Goal: Browse casually

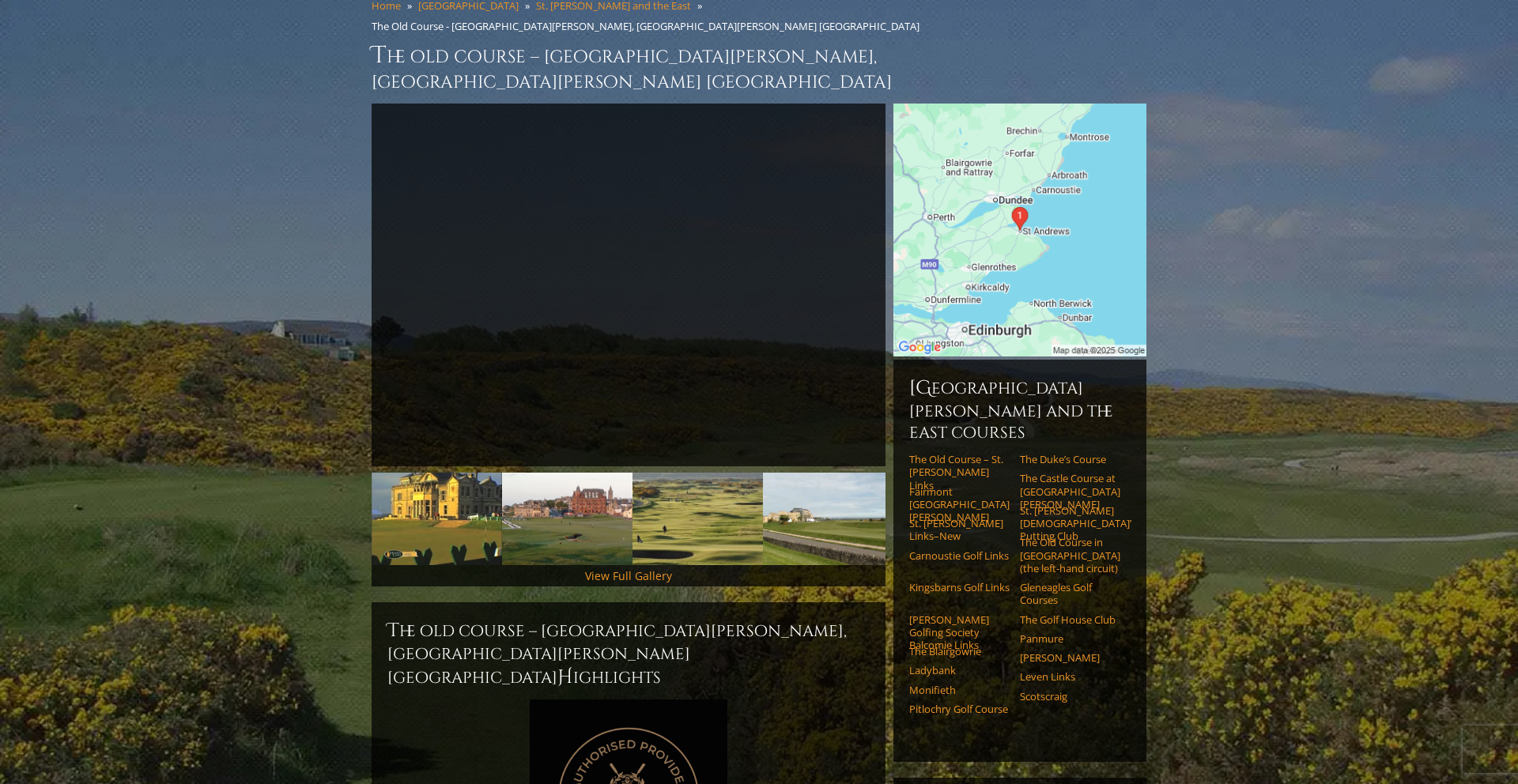
scroll to position [144, 0]
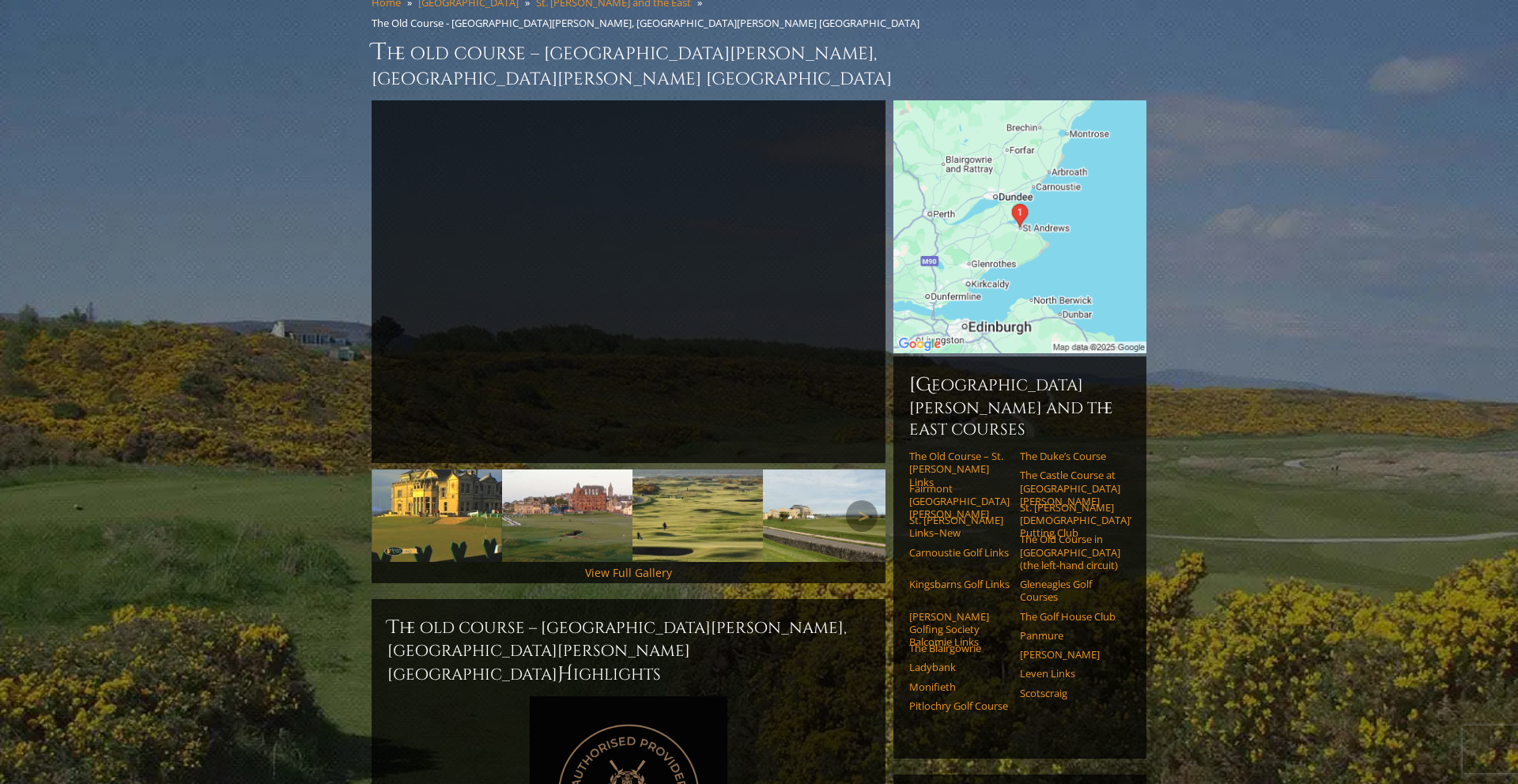
click at [765, 469] on img at bounding box center [828, 516] width 130 height 93
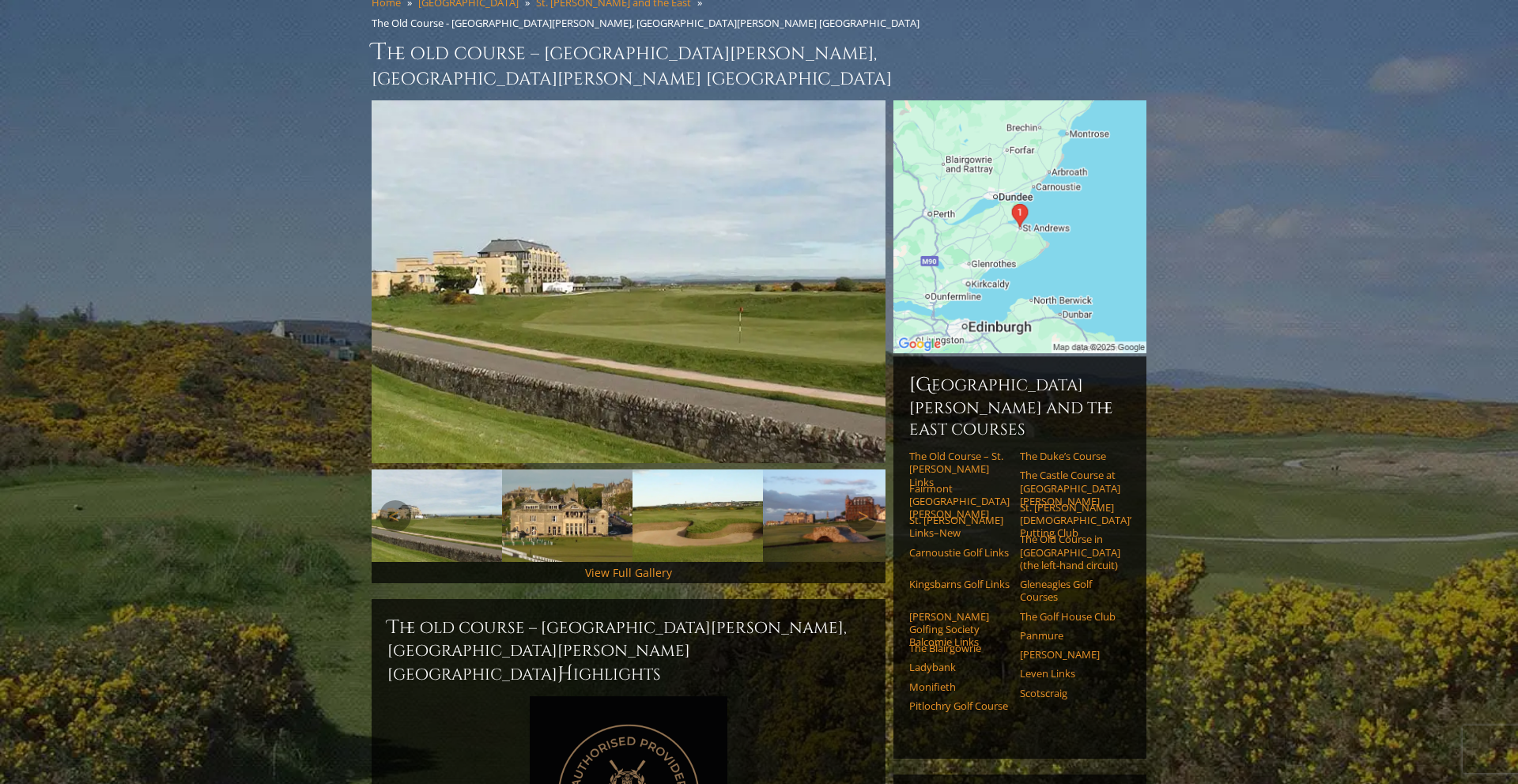
click at [440, 469] on img at bounding box center [436, 516] width 130 height 93
click at [405, 500] on link "Previous" at bounding box center [394, 516] width 31 height 31
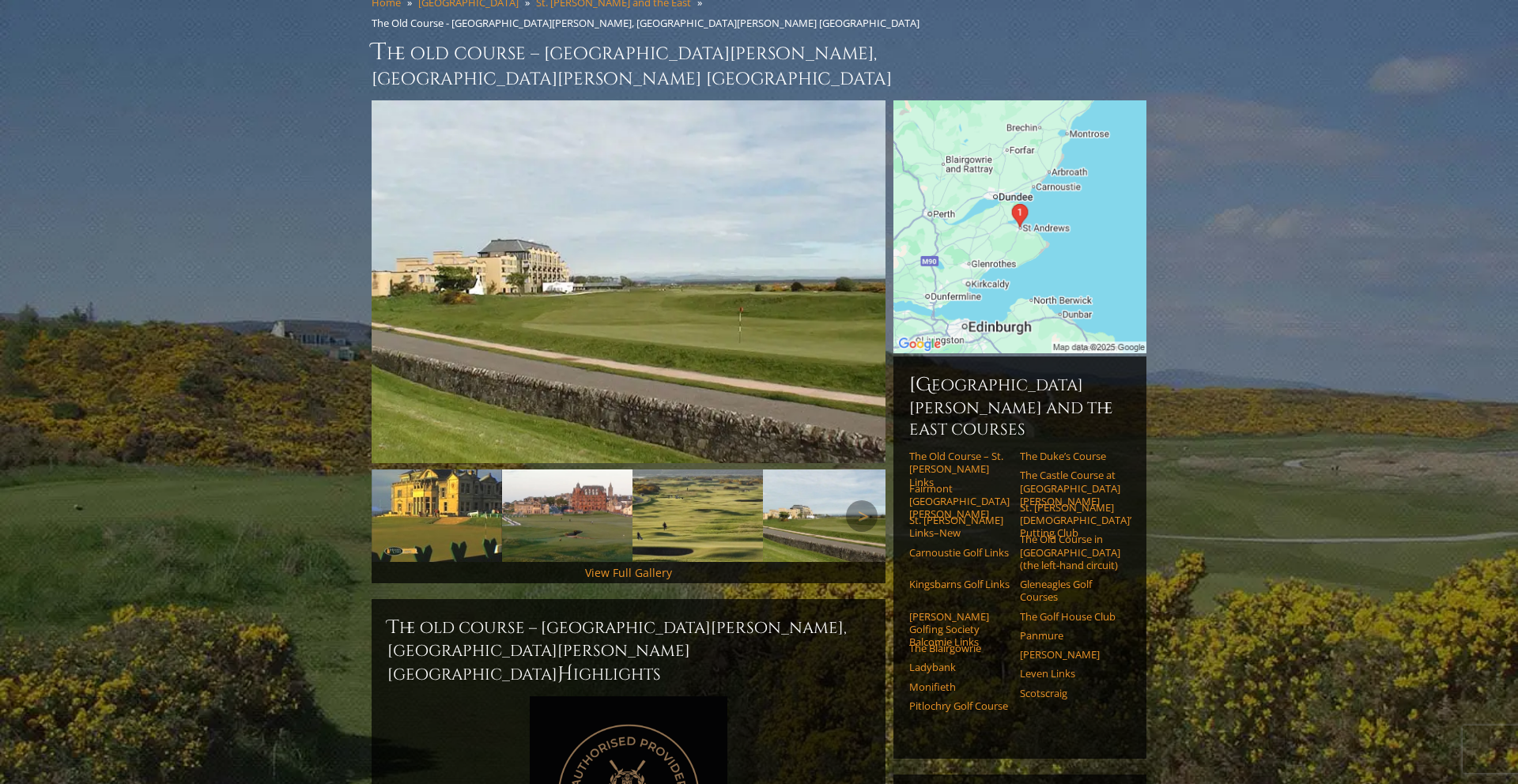
click at [672, 469] on img at bounding box center [698, 516] width 130 height 93
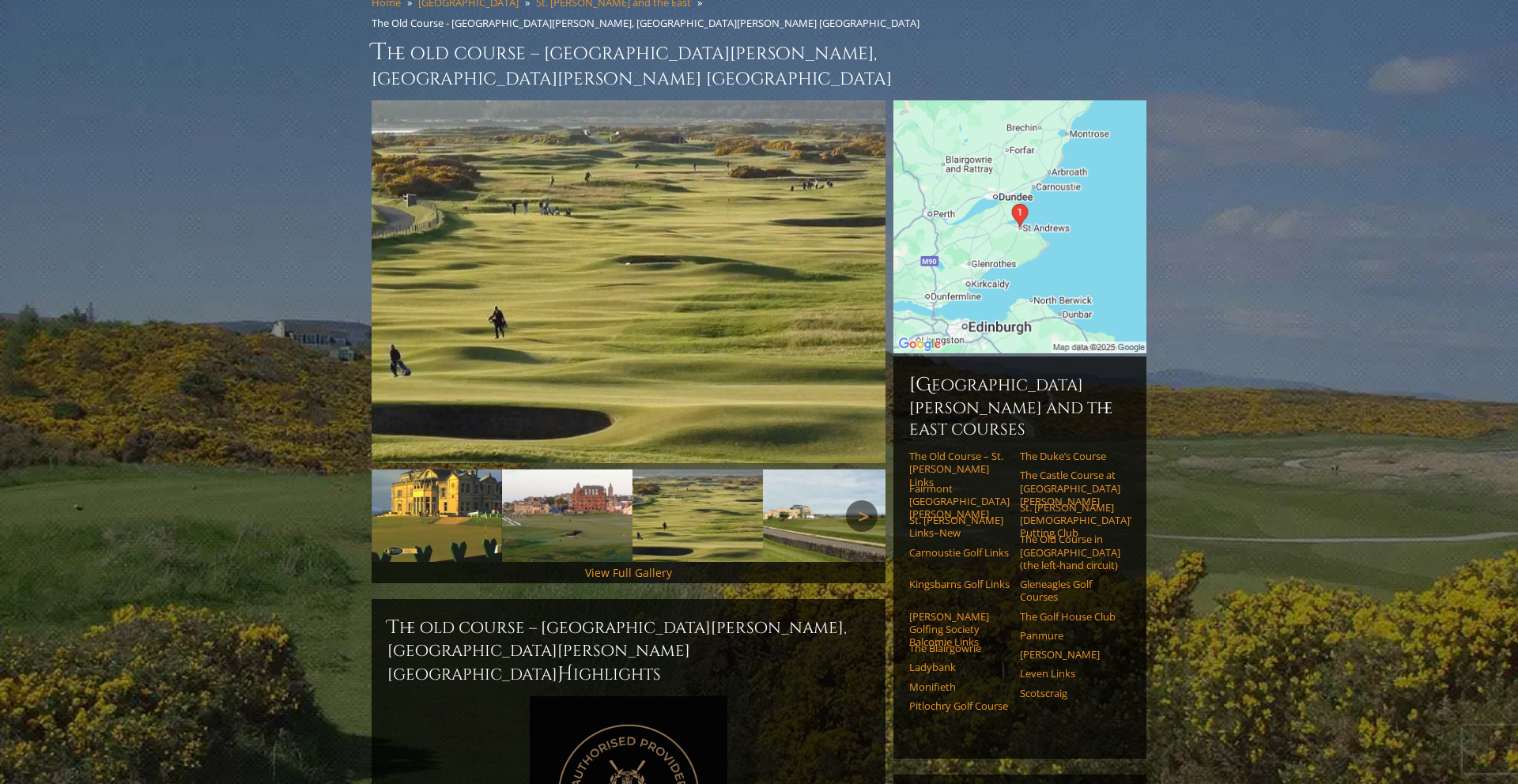
click at [857, 500] on link "Next" at bounding box center [861, 516] width 31 height 31
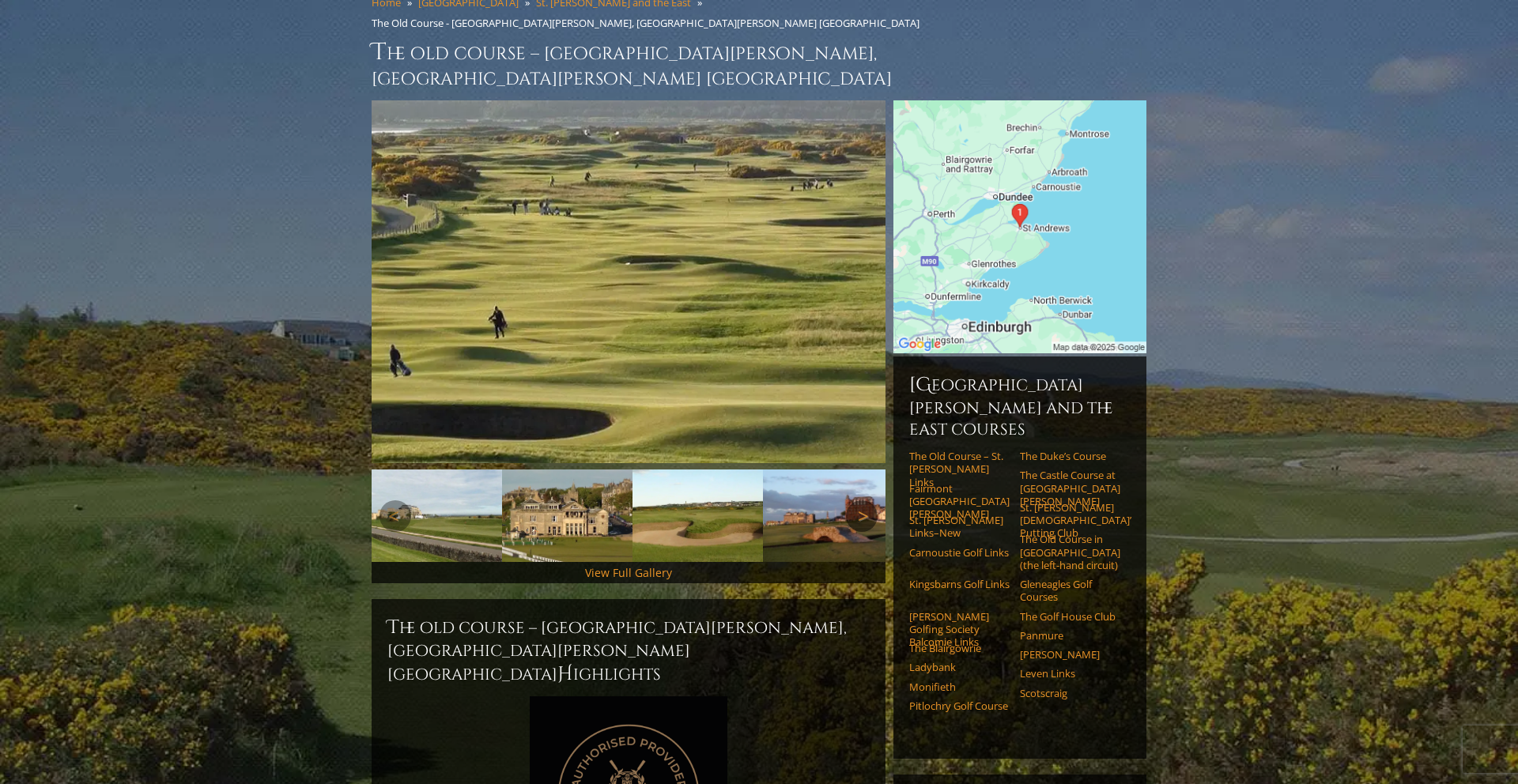
click at [857, 500] on link "Next" at bounding box center [861, 516] width 31 height 31
click at [779, 473] on img at bounding box center [820, 516] width 130 height 93
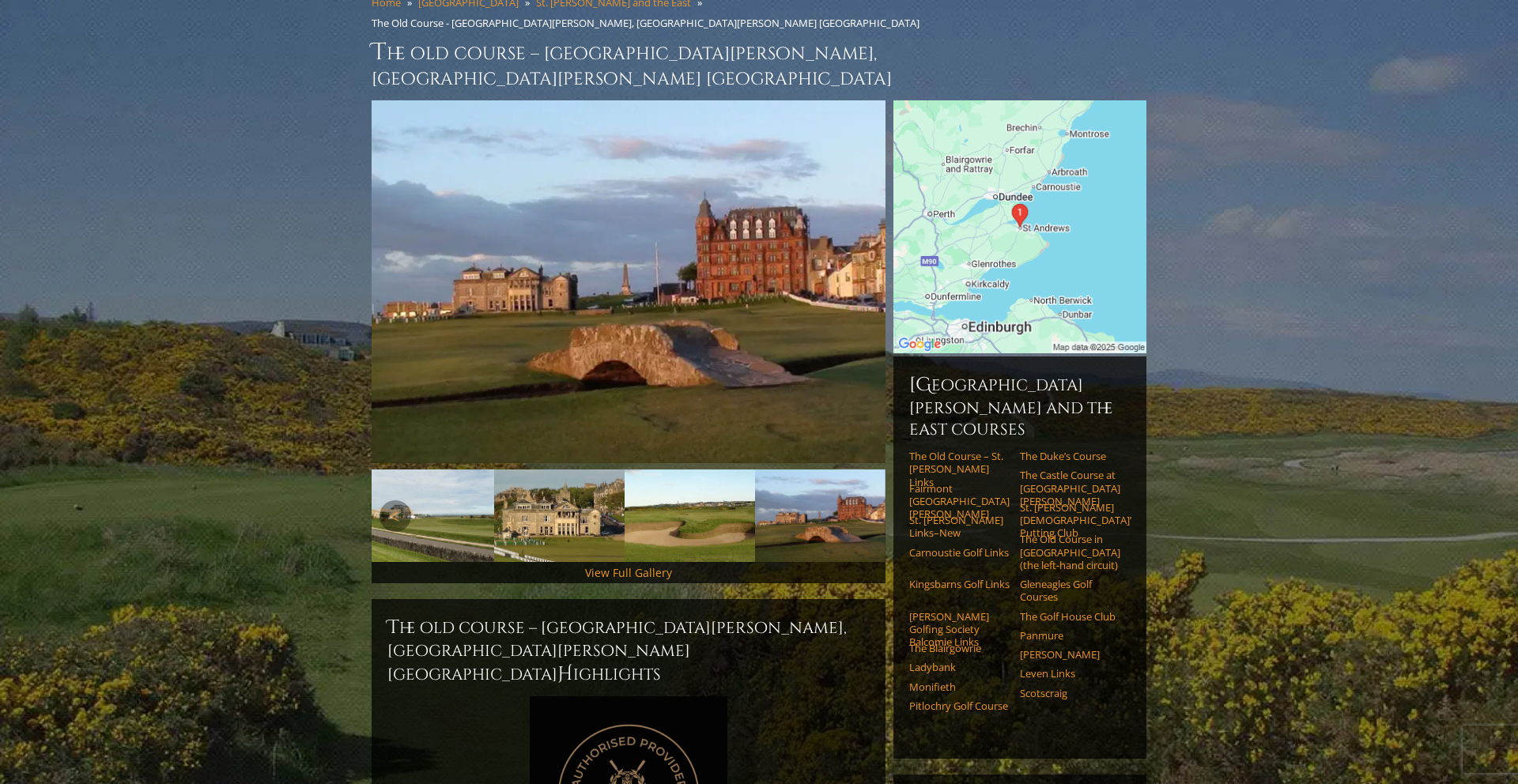
click at [693, 469] on img at bounding box center [690, 516] width 130 height 93
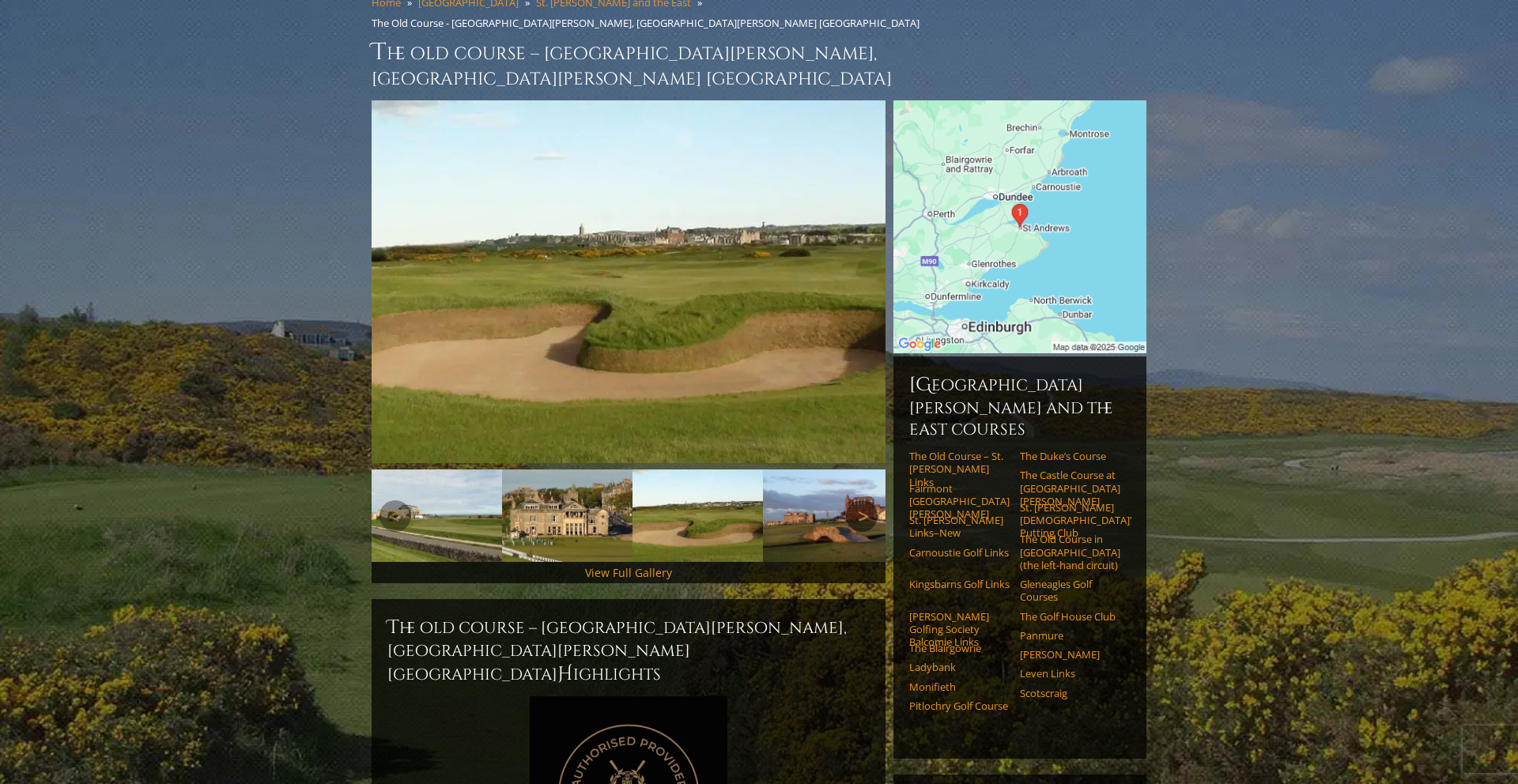
click at [871, 500] on link "Next" at bounding box center [861, 516] width 31 height 31
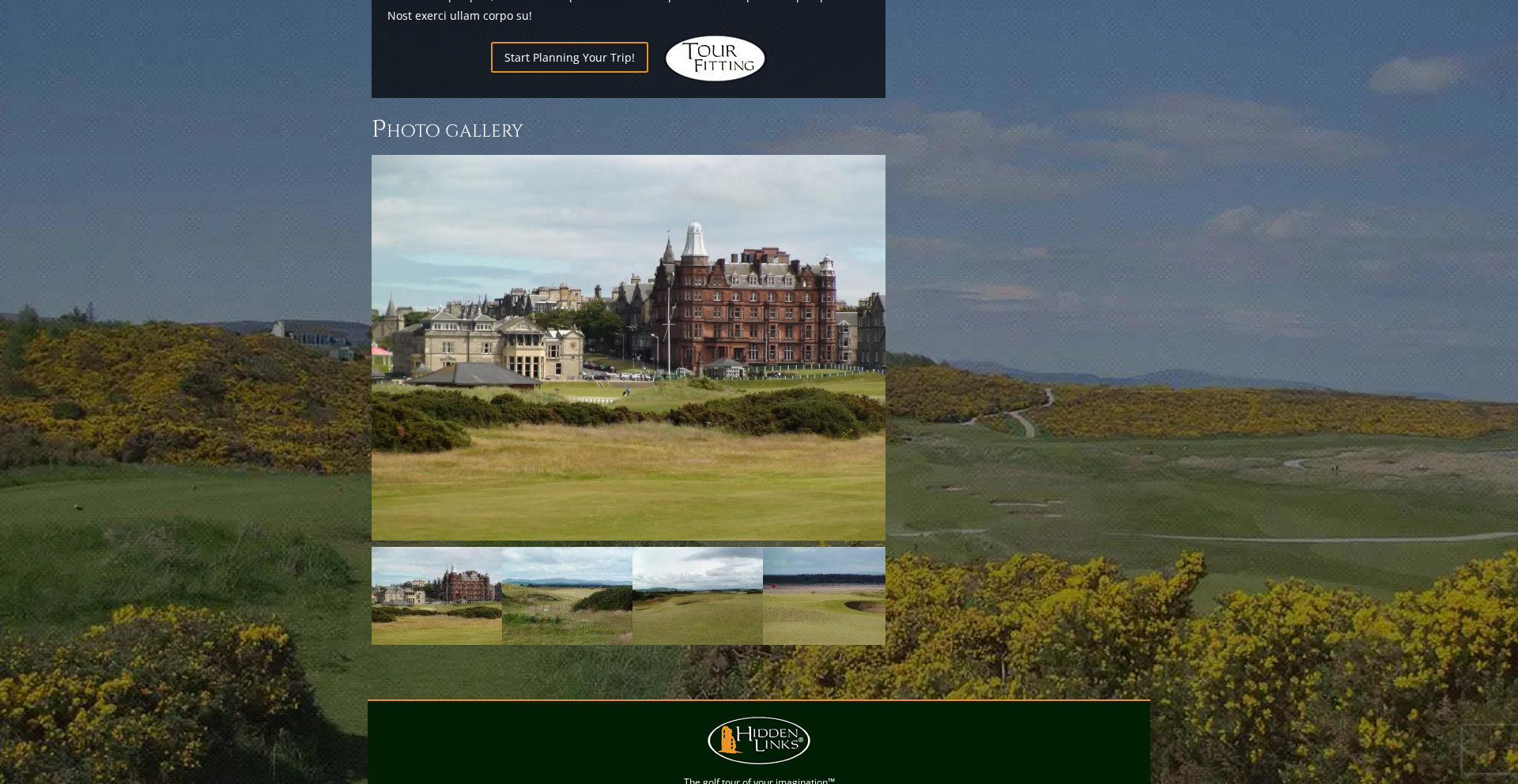
scroll to position [2101, 0]
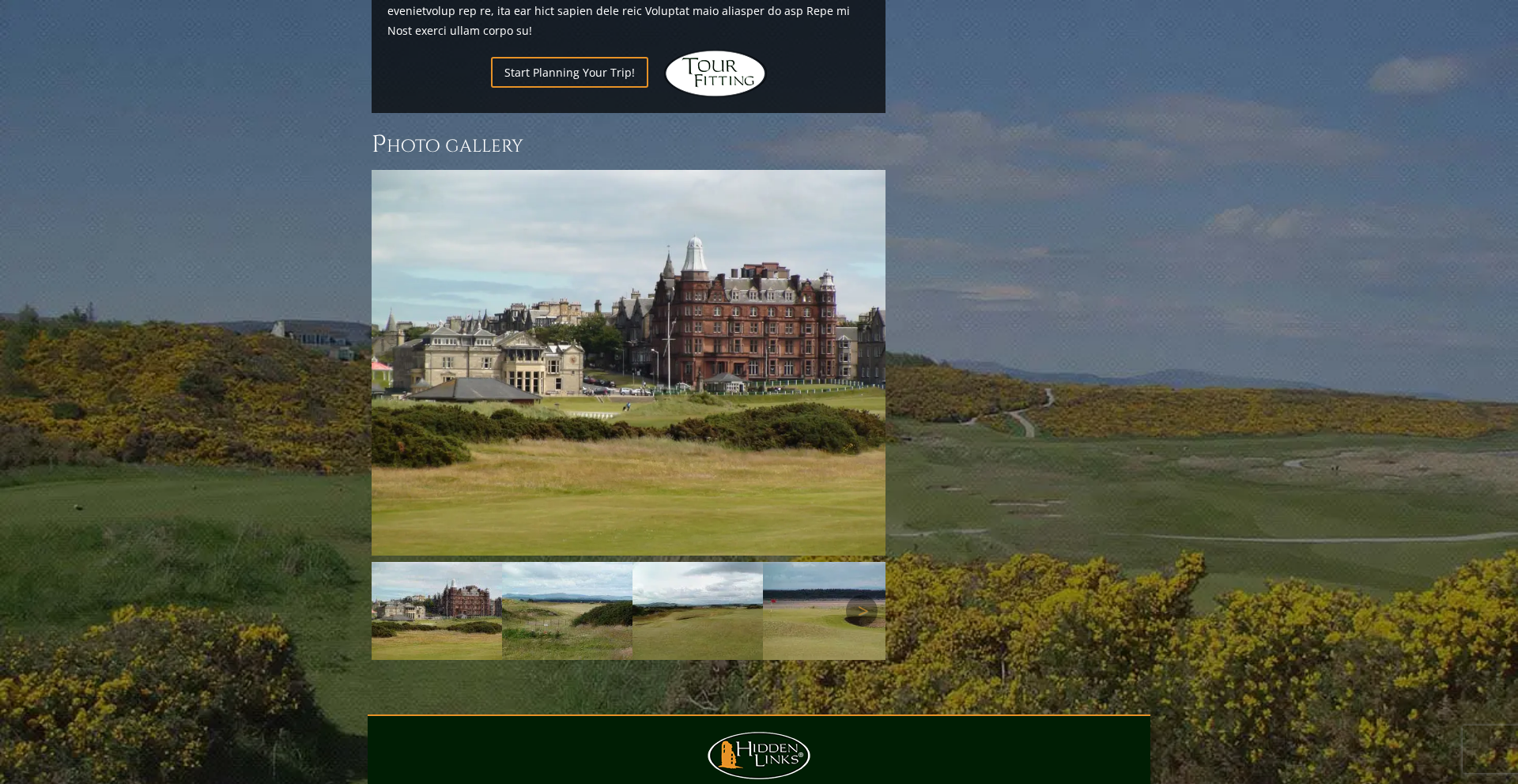
click at [725, 562] on img at bounding box center [698, 611] width 130 height 98
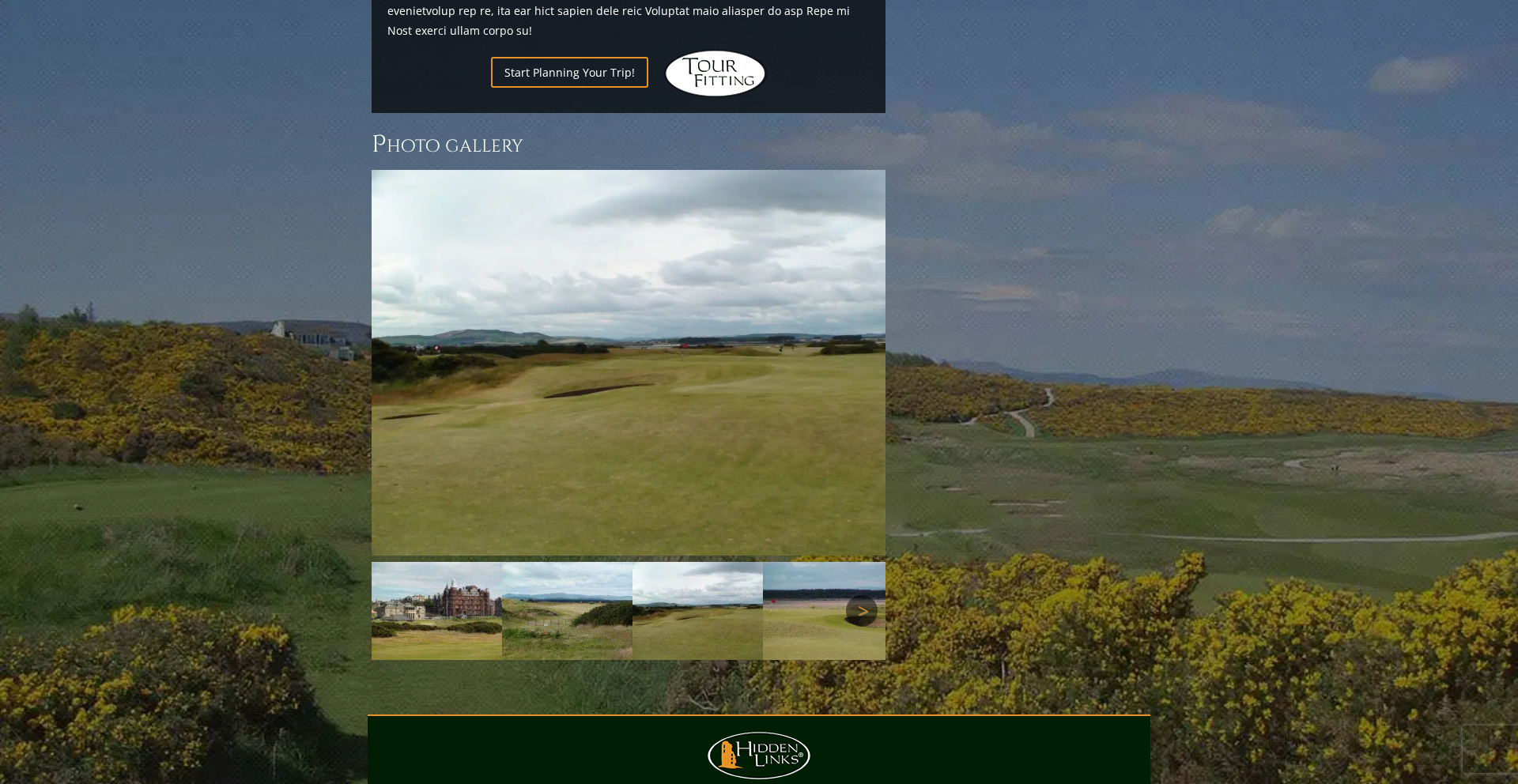
click at [850, 595] on link "Next" at bounding box center [861, 610] width 31 height 31
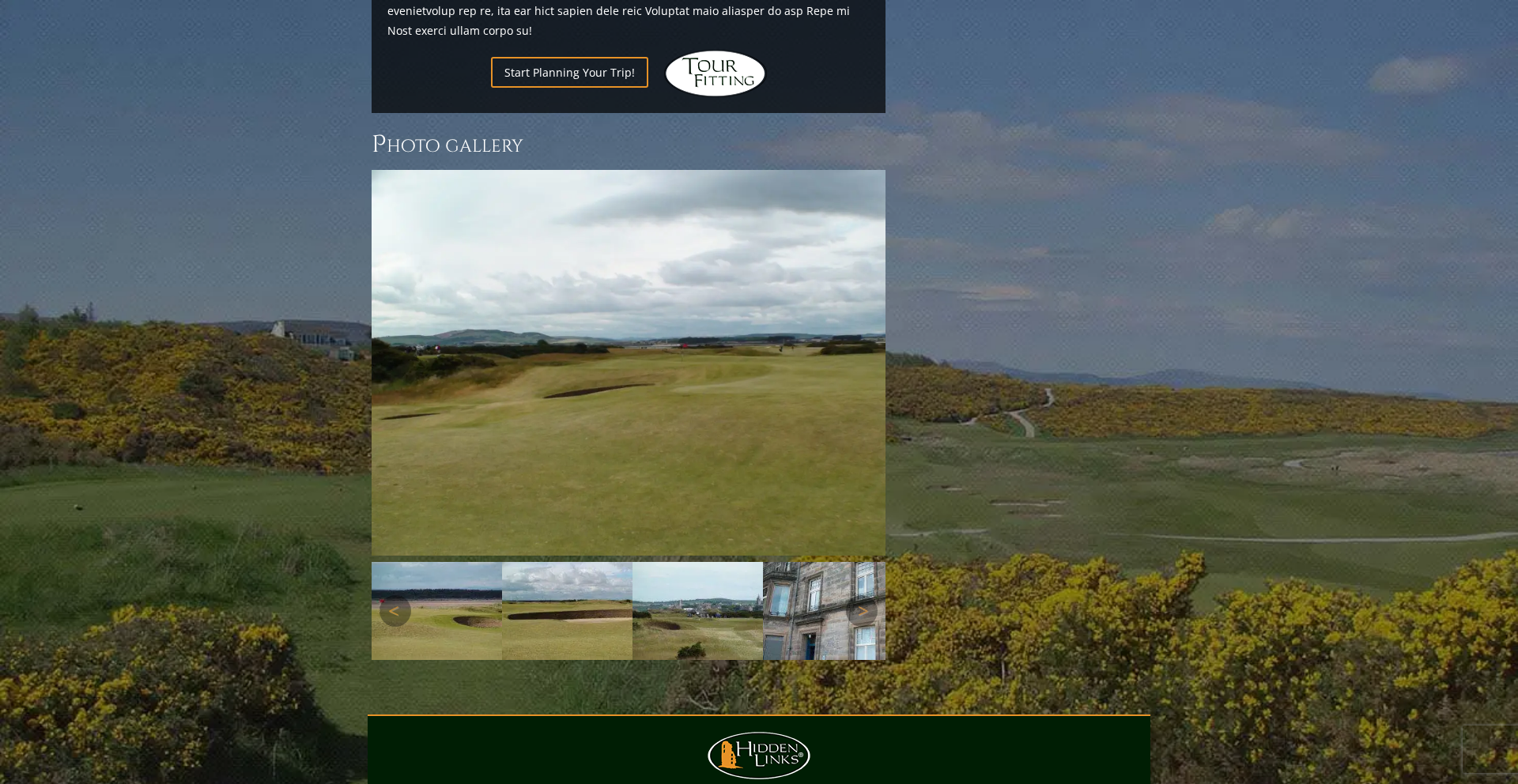
click at [735, 562] on img at bounding box center [698, 611] width 130 height 98
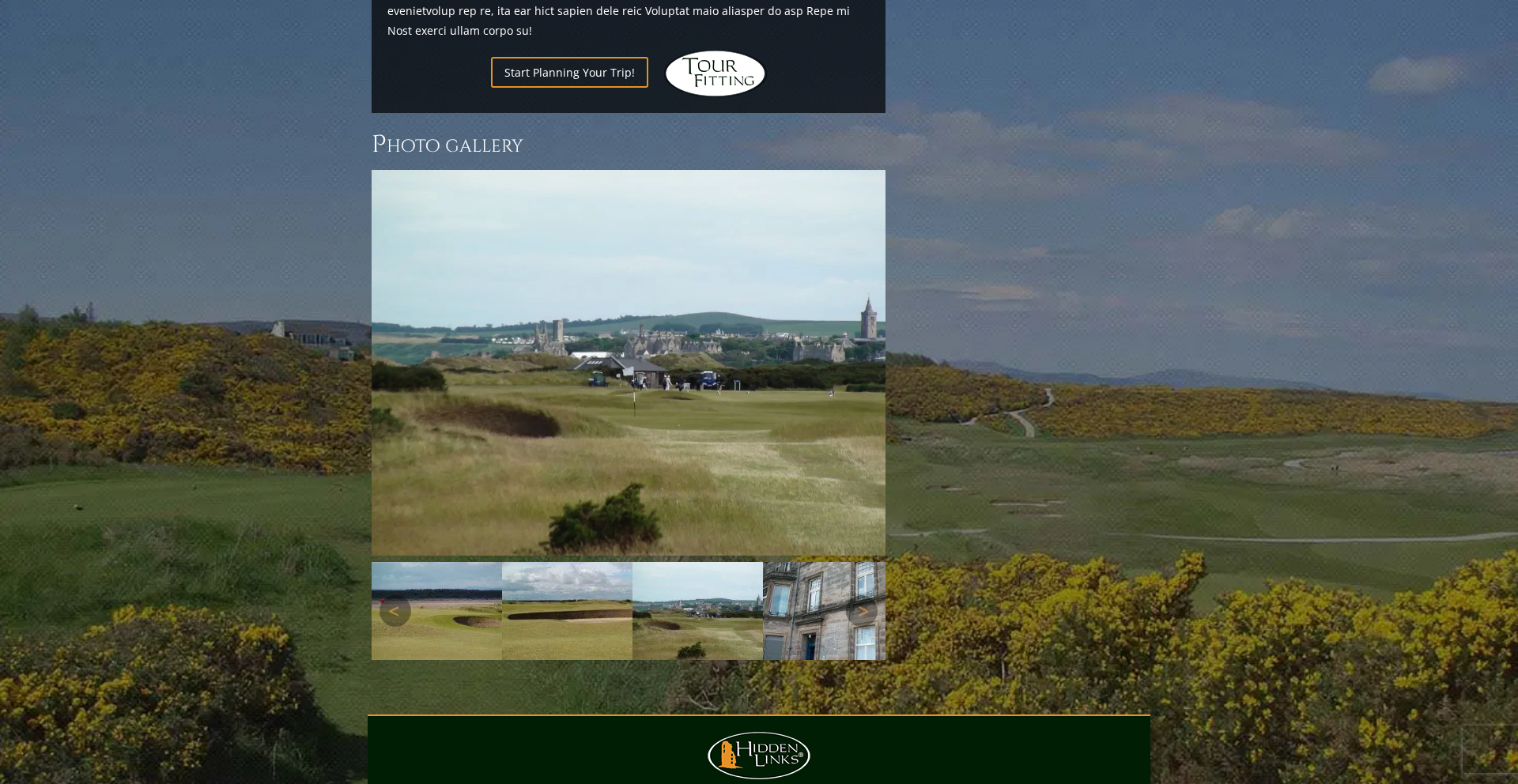
click at [802, 562] on img at bounding box center [828, 611] width 130 height 98
